Goal: Entertainment & Leisure: Browse casually

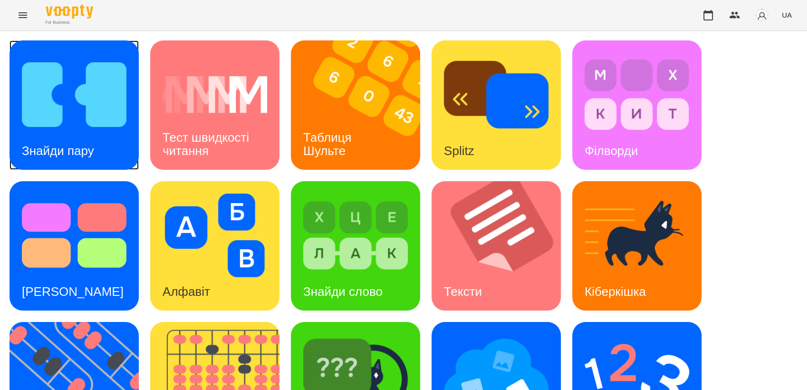
click at [68, 99] on img at bounding box center [74, 95] width 105 height 84
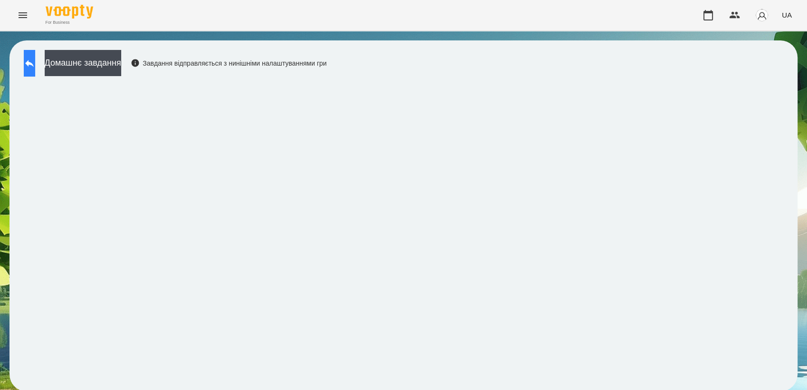
click at [33, 72] on button at bounding box center [29, 63] width 11 height 27
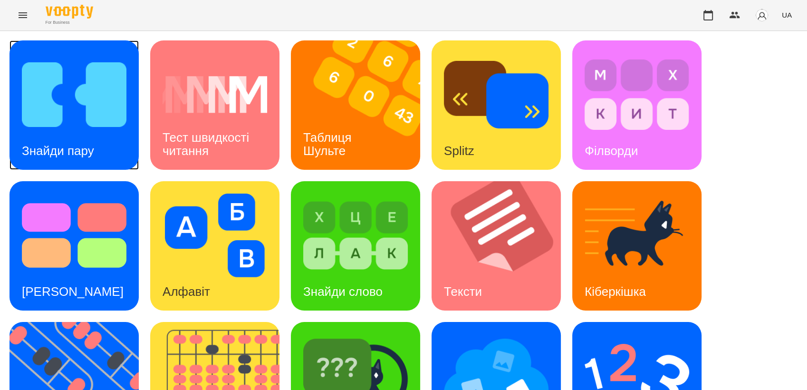
click at [105, 118] on img at bounding box center [74, 95] width 105 height 84
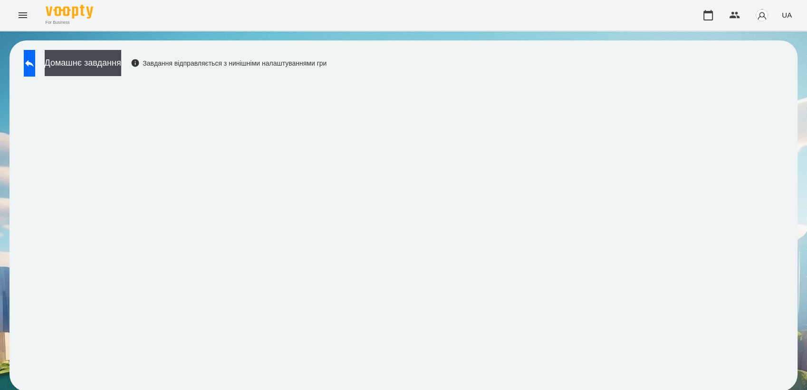
scroll to position [1, 0]
click at [21, 65] on div "Домашнє завдання Завдання відправляється з нинішніми налаштуваннями гри" at bounding box center [173, 65] width 308 height 31
click at [35, 67] on icon at bounding box center [29, 63] width 11 height 11
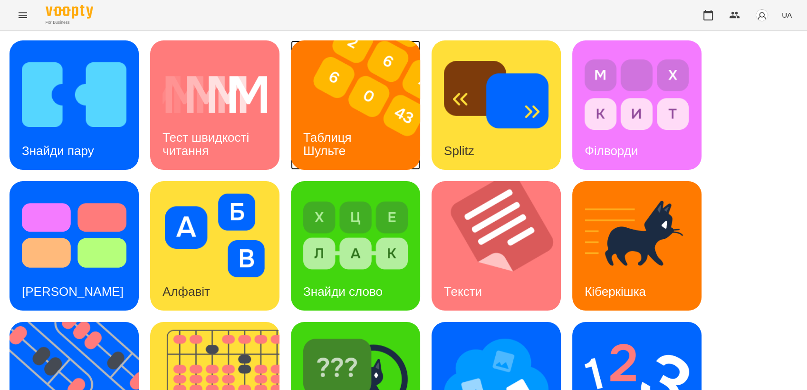
click at [332, 123] on div "Таблиця Шульте" at bounding box center [329, 144] width 77 height 51
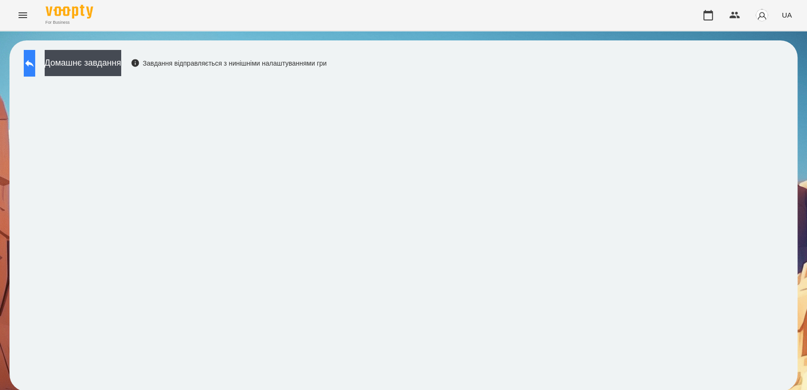
click at [34, 64] on icon at bounding box center [29, 63] width 9 height 7
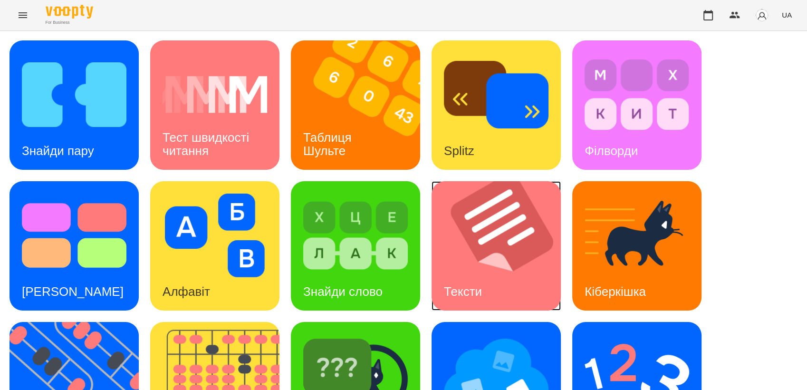
click at [487, 280] on div "Тексти" at bounding box center [463, 292] width 63 height 38
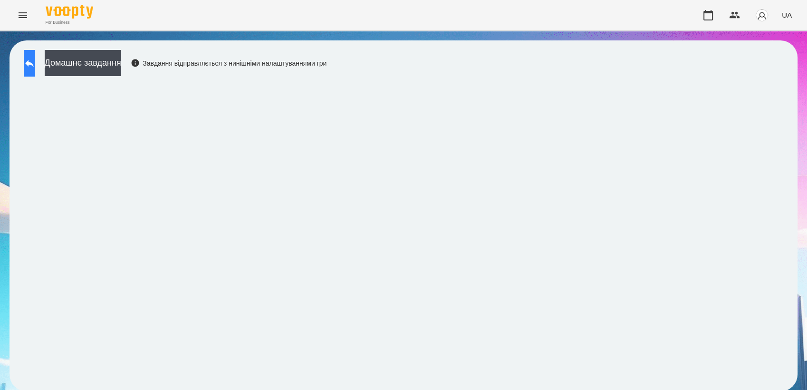
click at [35, 53] on button at bounding box center [29, 63] width 11 height 27
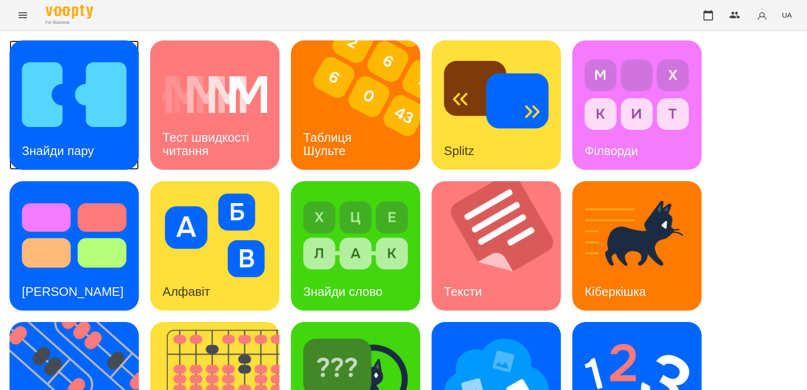
click at [58, 132] on div "Знайди пару" at bounding box center [58, 151] width 97 height 38
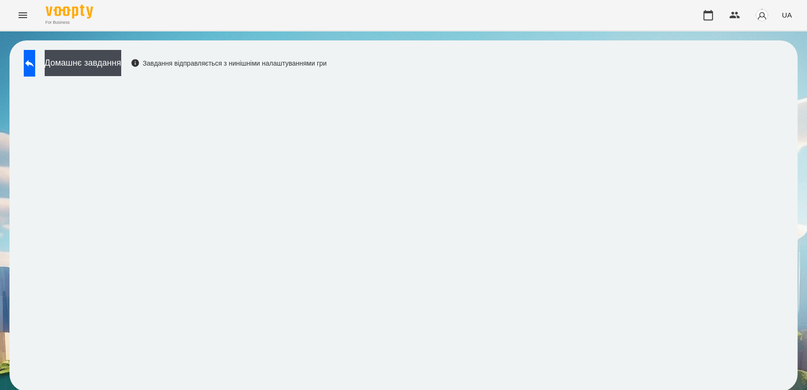
scroll to position [1, 0]
click at [35, 65] on icon at bounding box center [29, 63] width 11 height 11
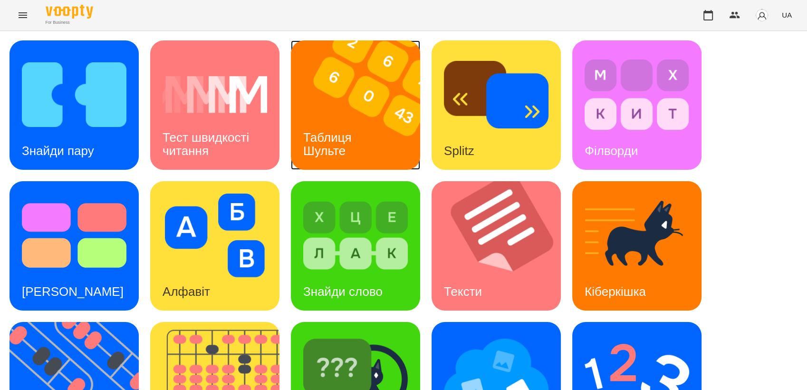
click at [383, 108] on img at bounding box center [361, 104] width 141 height 129
